Goal: Communication & Community: Answer question/provide support

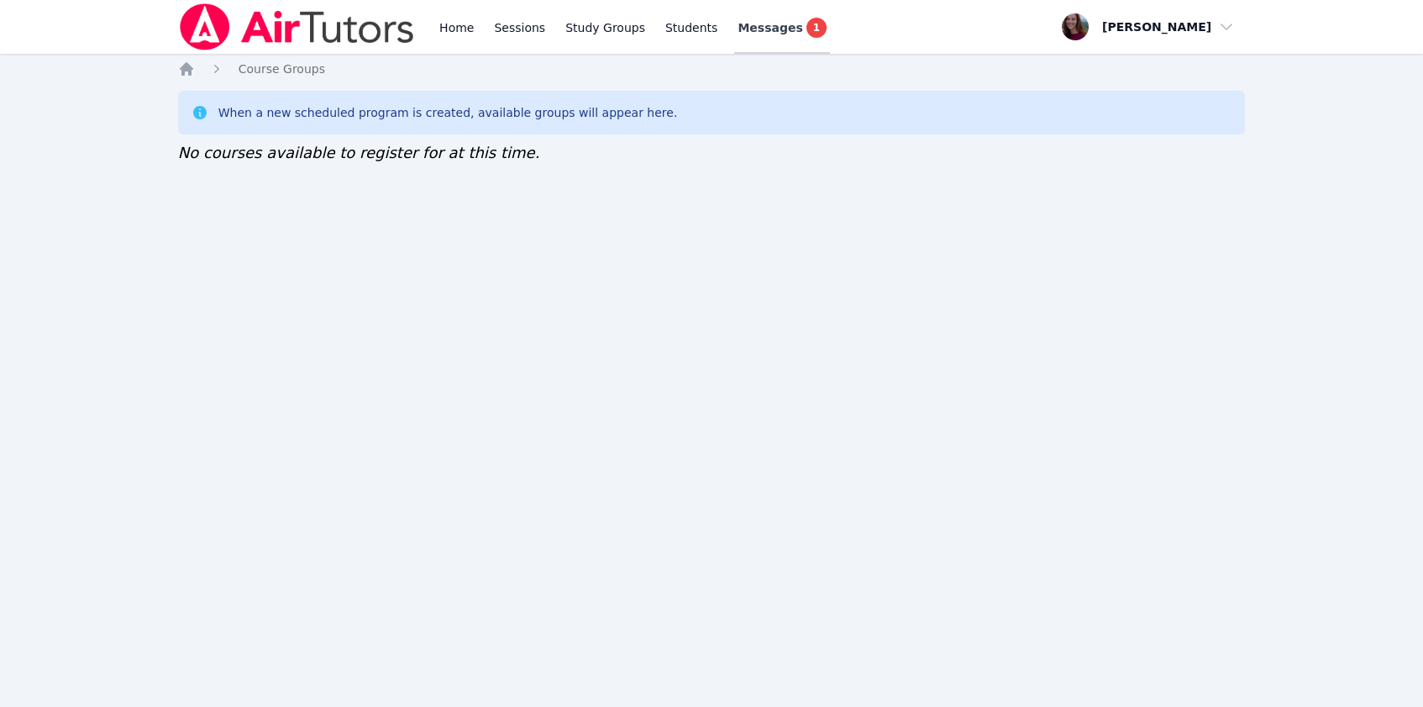
click at [758, 31] on span "Messages" at bounding box center [770, 27] width 65 height 17
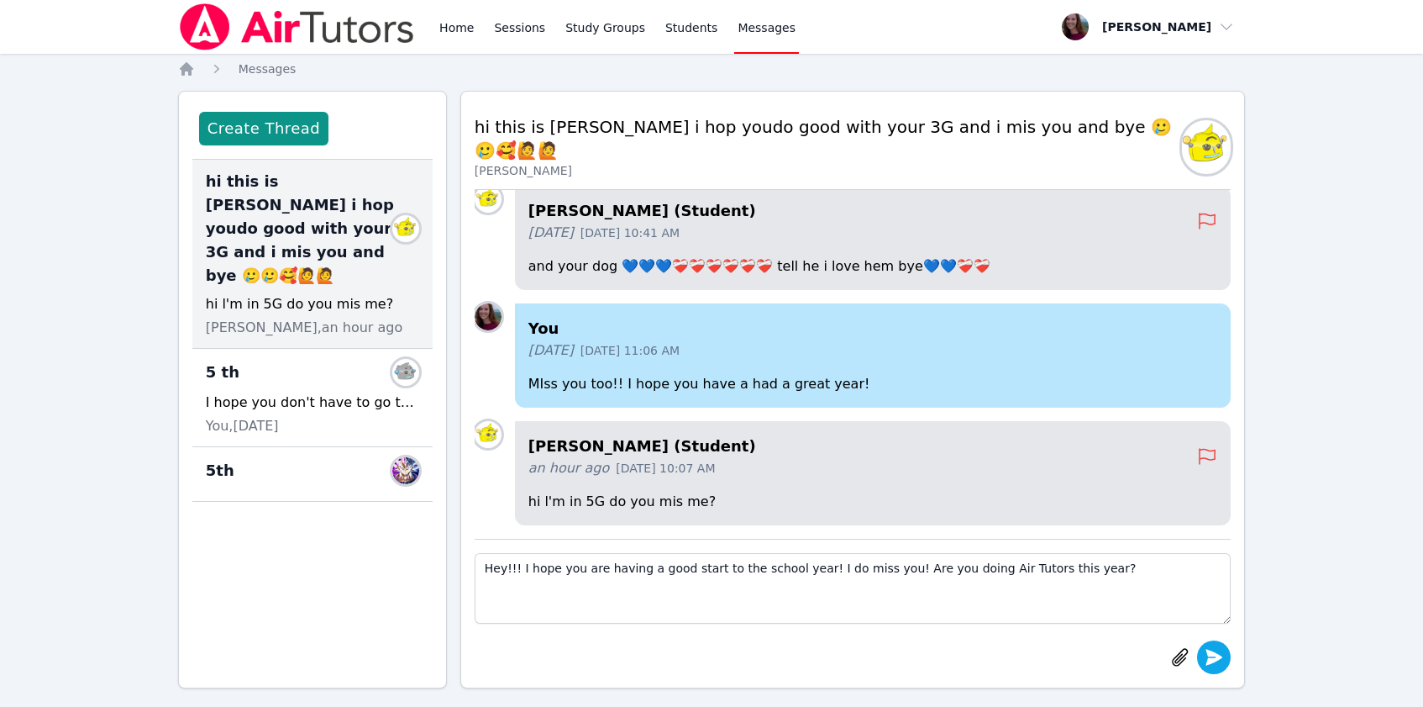
type textarea "Hey!!! I hope you are having a good start to the school year! I do miss you! Ar…"
click at [1217, 660] on icon "submit" at bounding box center [1214, 657] width 17 height 16
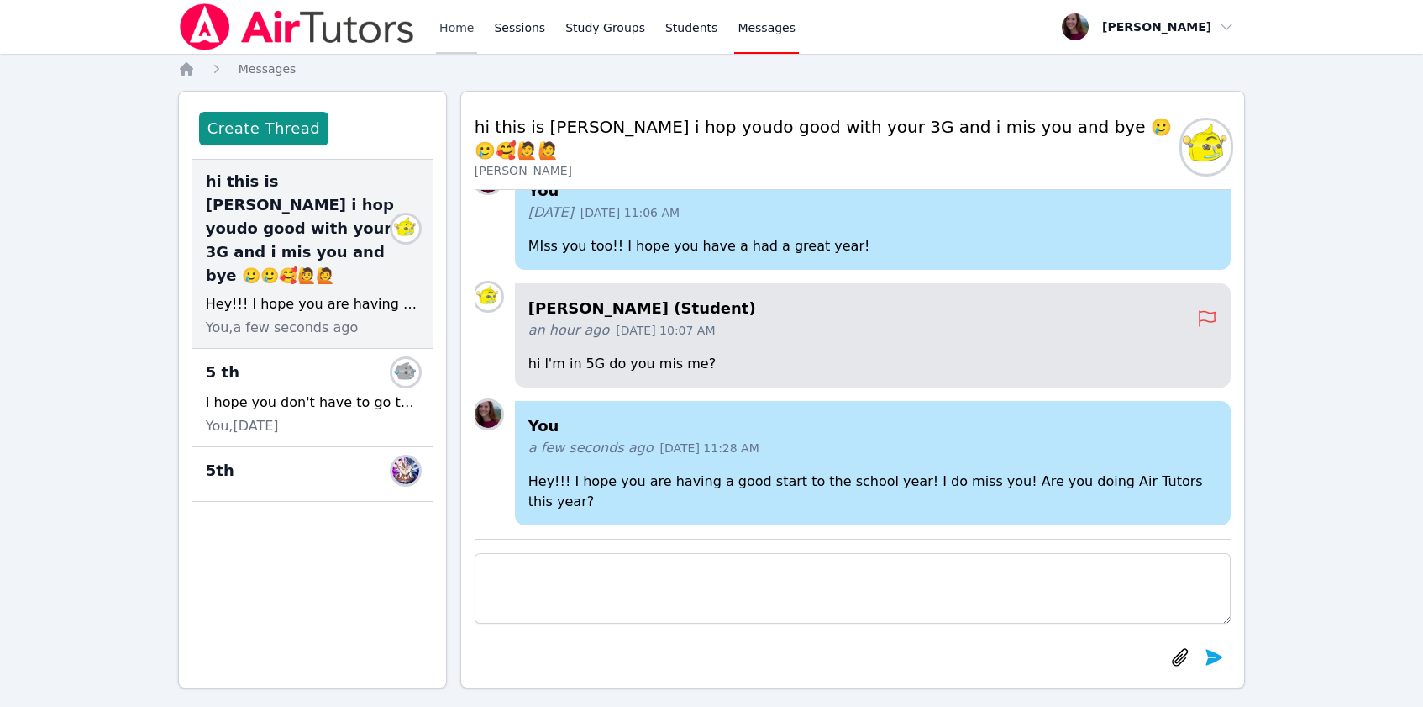
click at [452, 32] on link "Home" at bounding box center [456, 27] width 41 height 54
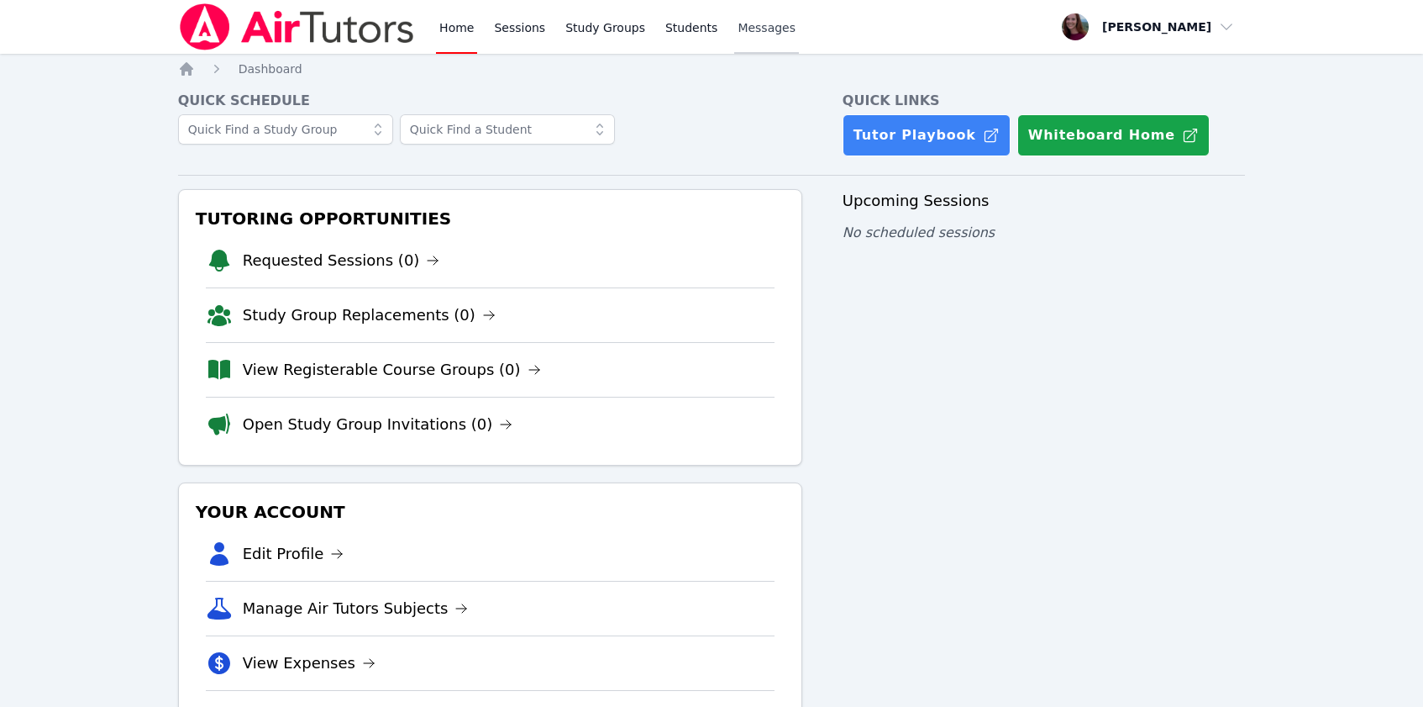
click at [753, 24] on span "Messages" at bounding box center [767, 27] width 58 height 17
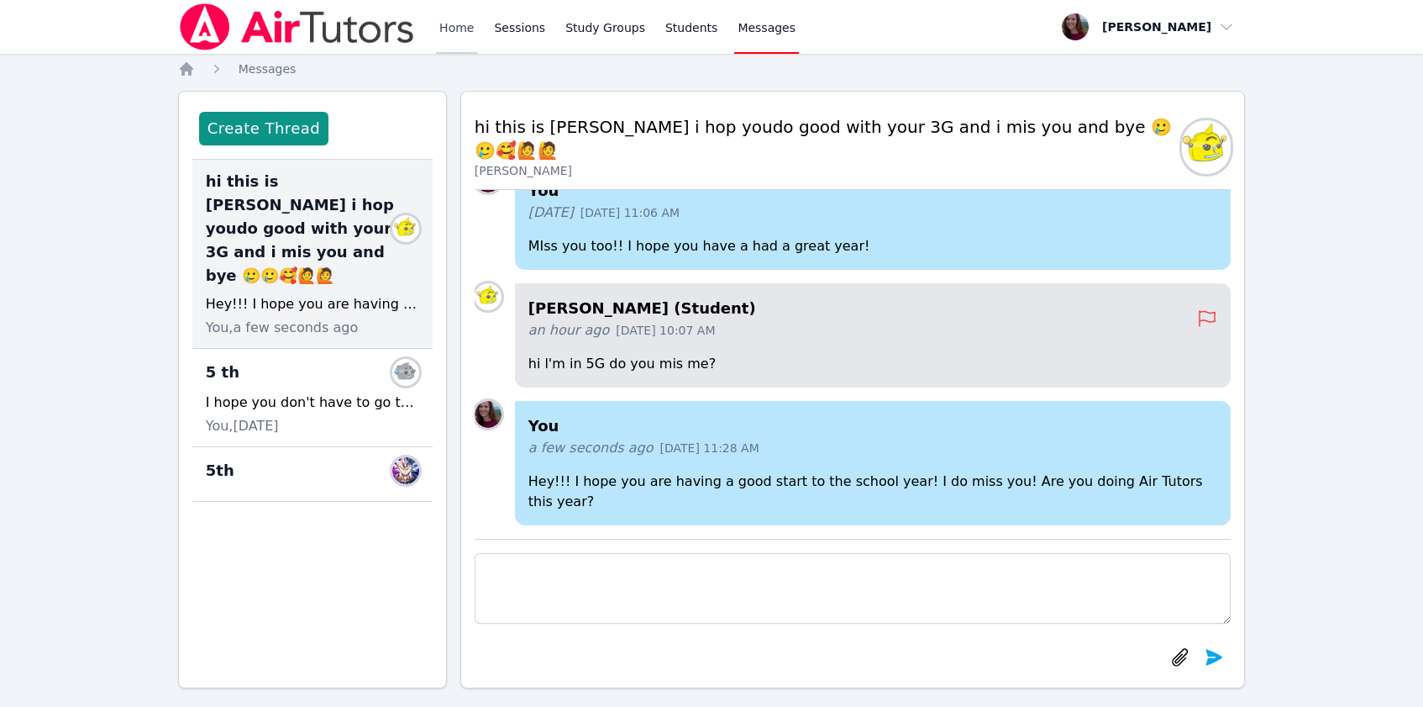
click at [460, 28] on link "Home" at bounding box center [456, 27] width 41 height 54
